Goal: Information Seeking & Learning: Find specific fact

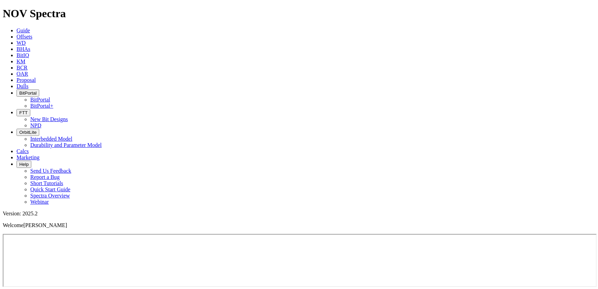
click at [30, 46] on span "BHAs" at bounding box center [24, 49] width 14 height 6
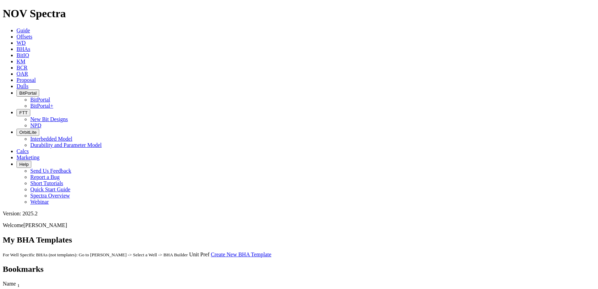
click at [32, 34] on span "Offsets" at bounding box center [25, 37] width 16 height 6
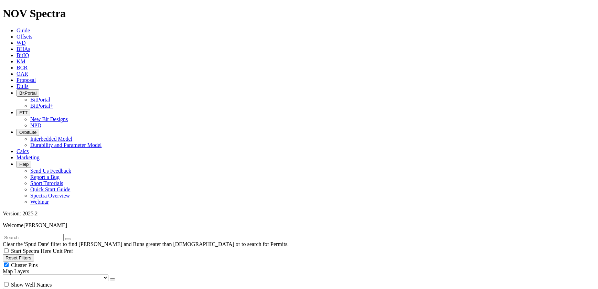
click at [17, 28] on icon at bounding box center [17, 31] width 0 height 6
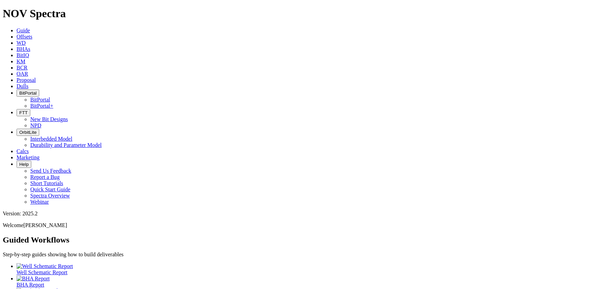
click at [25, 59] on link "KM" at bounding box center [21, 62] width 9 height 6
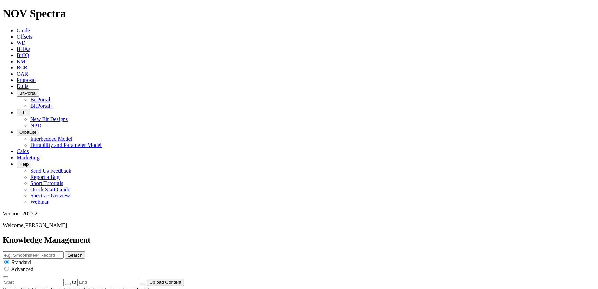
click at [64, 252] on input "text" at bounding box center [33, 255] width 61 height 7
type input "icruise tkc66"
click at [65, 252] on button "Search" at bounding box center [75, 255] width 20 height 7
click at [28, 71] on span "OAR" at bounding box center [23, 74] width 12 height 6
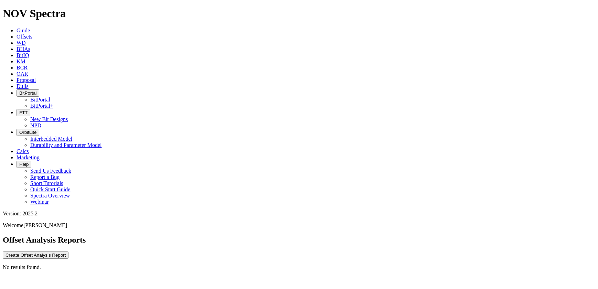
click at [17, 34] on icon at bounding box center [17, 37] width 0 height 6
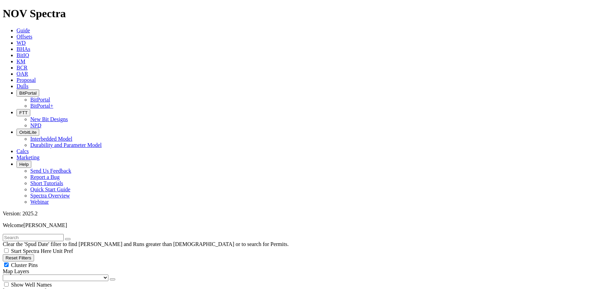
click at [54, 234] on input "text" at bounding box center [33, 237] width 61 height 7
click at [49, 234] on input "text" at bounding box center [33, 237] width 61 height 7
click at [72, 238] on button "submit" at bounding box center [75, 239] width 6 height 2
type input "icruise"
click at [72, 238] on button "submit" at bounding box center [75, 239] width 6 height 2
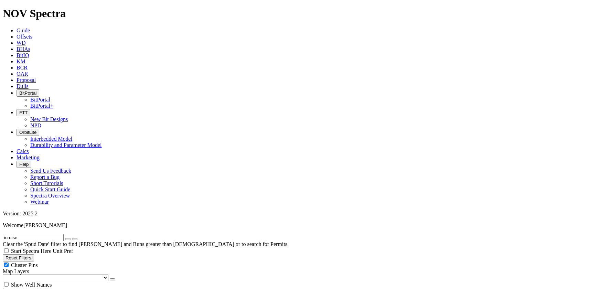
click at [34, 254] on button "Reset Filters" at bounding box center [18, 257] width 31 height 7
click at [33, 234] on input "text" at bounding box center [33, 237] width 61 height 7
type input "i-cruise"
click at [72, 238] on button "submit" at bounding box center [75, 239] width 6 height 2
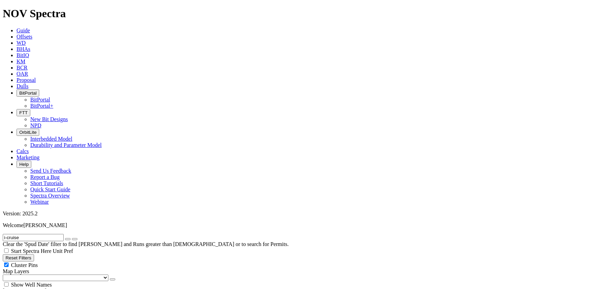
click at [17, 71] on icon at bounding box center [17, 74] width 0 height 6
